Goal: Check status

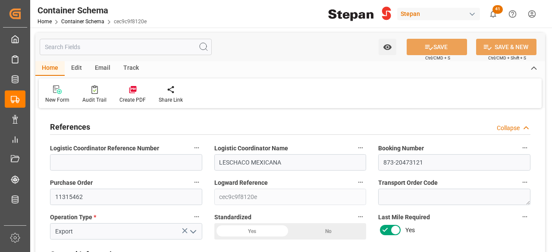
scroll to position [603, 0]
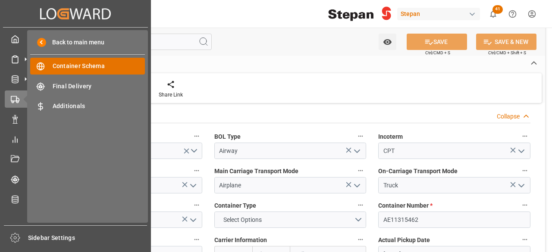
click at [74, 65] on span "Container Schema" at bounding box center [99, 66] width 93 height 9
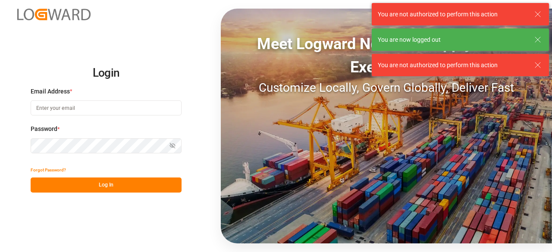
type input "[PERSON_NAME][EMAIL_ADDRESS][PERSON_NAME][DOMAIN_NAME]"
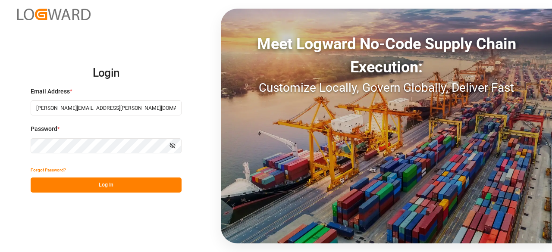
click at [150, 183] on button "Log In" at bounding box center [106, 185] width 151 height 15
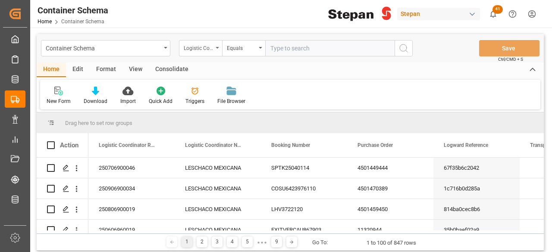
click at [213, 48] on div "Logistic Coordinator Reference Number" at bounding box center [200, 48] width 43 height 16
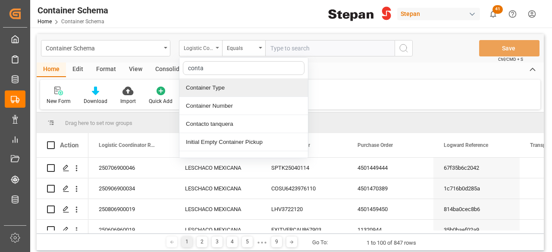
type input "contai"
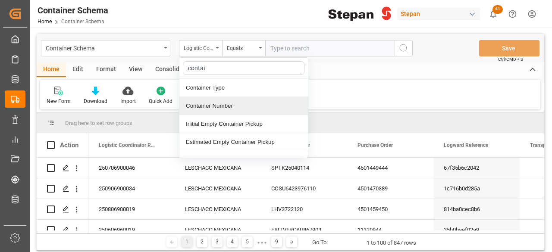
click at [225, 107] on div "Container Number" at bounding box center [243, 106] width 128 height 18
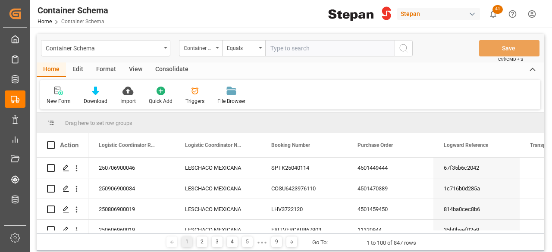
click at [285, 50] on input "text" at bounding box center [329, 48] width 129 height 16
paste input "TQMU1645066"
type input "TQMU1645066"
